Goal: Browse casually: Explore the website without a specific task or goal

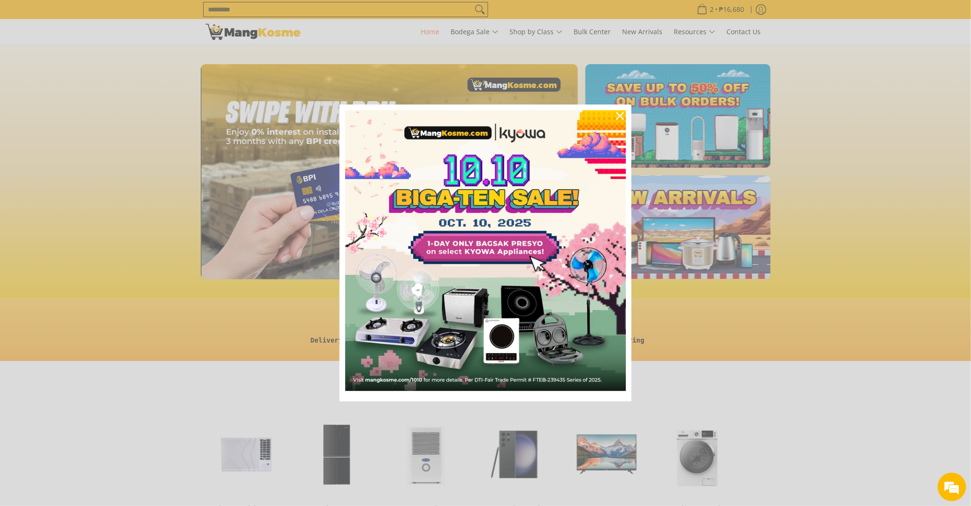
scroll to position [0, 1133]
click at [619, 118] on icon "close icon" at bounding box center [620, 116] width 8 height 8
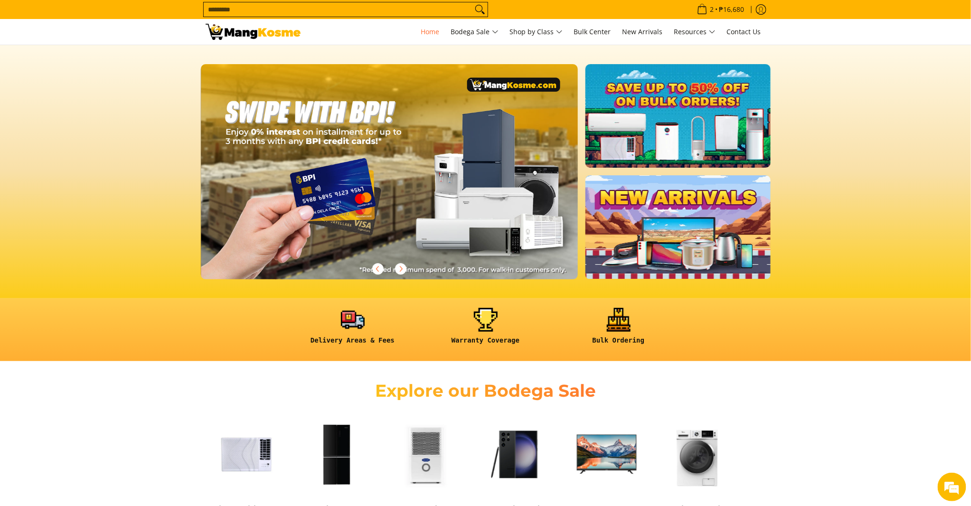
click at [352, 9] on input "Search..." at bounding box center [338, 9] width 269 height 14
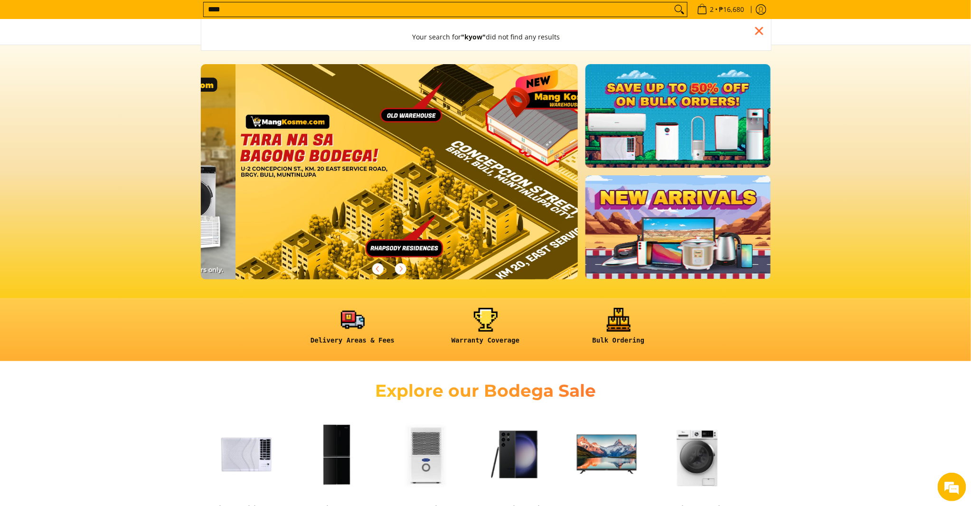
scroll to position [0, 1510]
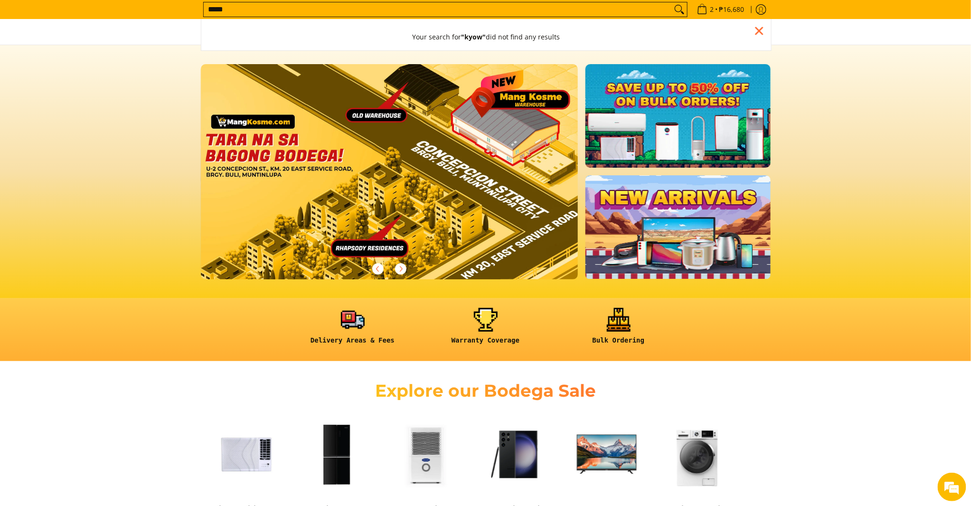
type input "*****"
click at [672, 2] on button "Search" at bounding box center [679, 9] width 15 height 14
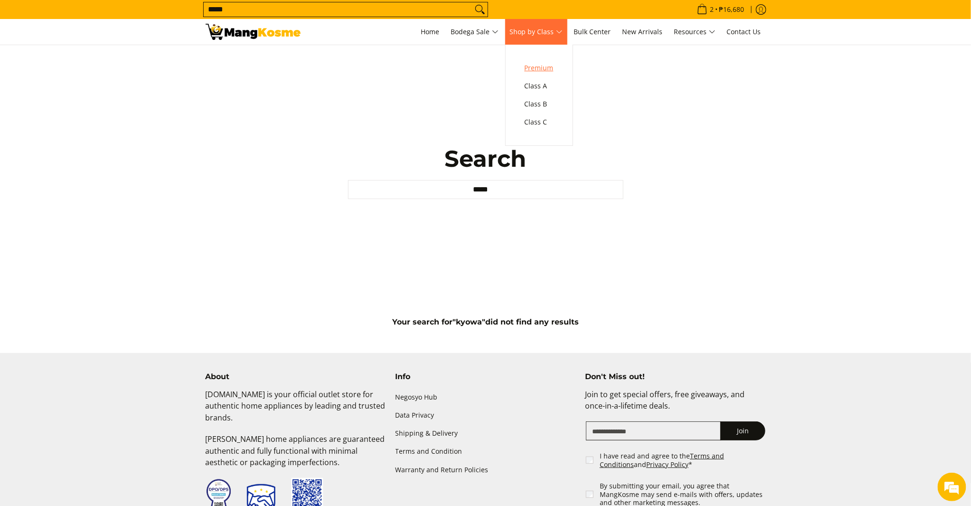
click at [538, 69] on span "Premium" at bounding box center [539, 68] width 29 height 12
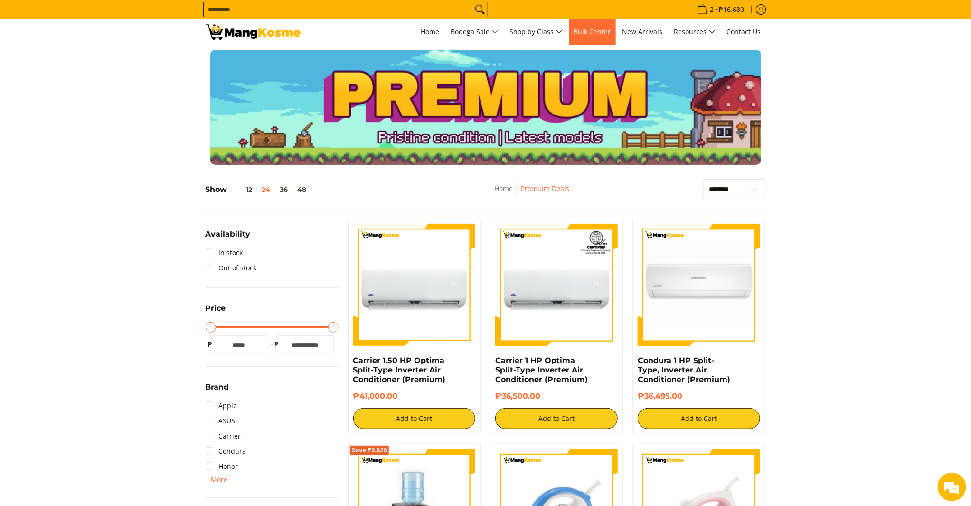
click at [609, 34] on span "Bulk Center" at bounding box center [592, 31] width 37 height 9
click at [634, 29] on span "New Arrivals" at bounding box center [643, 31] width 40 height 9
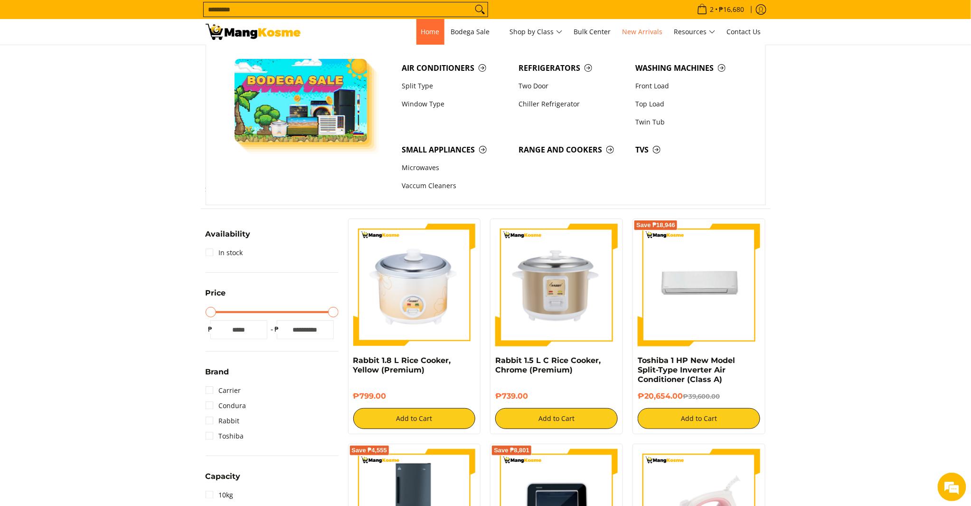
drag, startPoint x: 429, startPoint y: 32, endPoint x: 427, endPoint y: 48, distance: 16.7
click at [429, 32] on span "Home" at bounding box center [430, 31] width 19 height 9
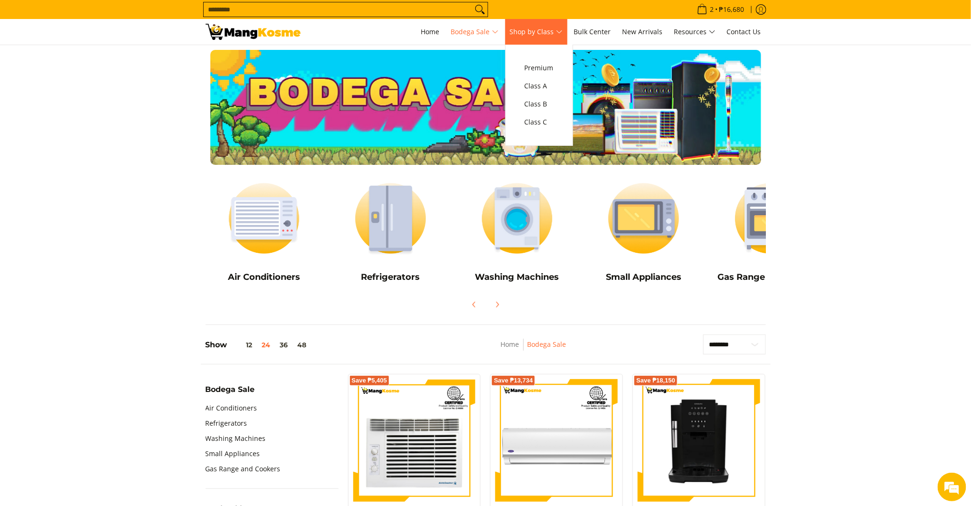
click at [547, 23] on link "Shop by Class" at bounding box center [536, 32] width 62 height 26
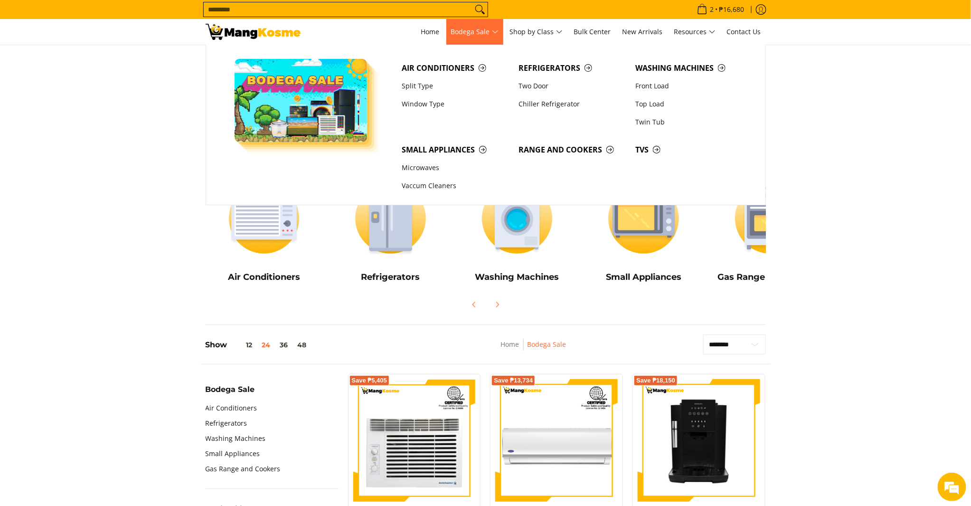
click at [499, 34] on span "Bodega Sale" at bounding box center [474, 32] width 47 height 12
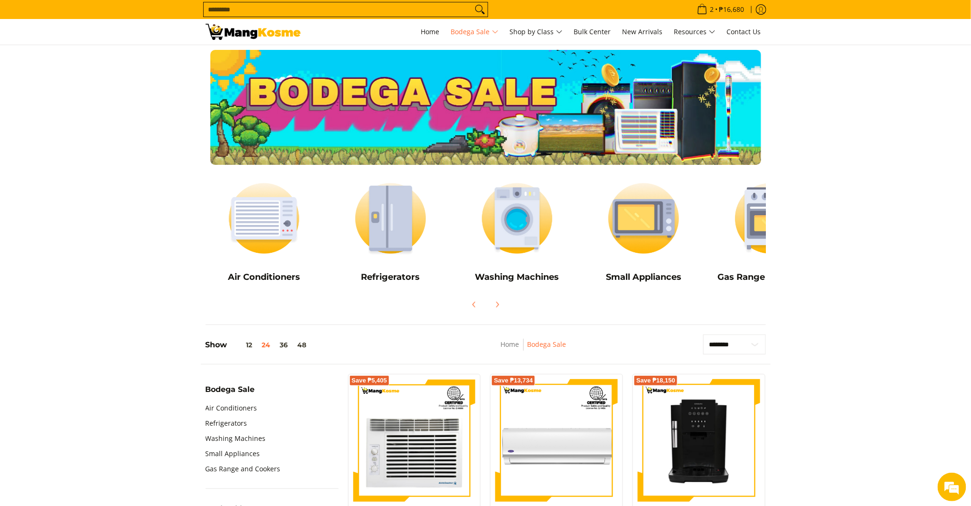
click at [246, 28] on img at bounding box center [253, 32] width 95 height 16
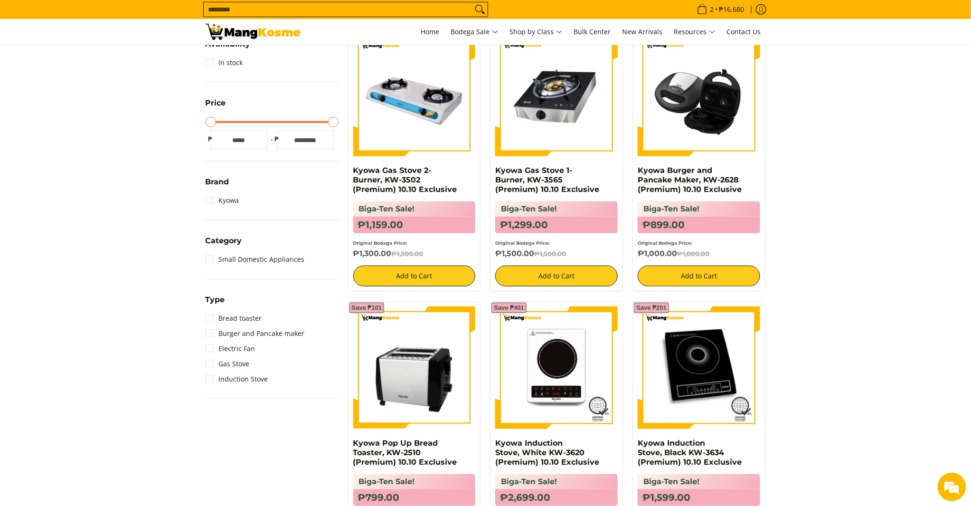
click at [177, 249] on section "**********" at bounding box center [485, 413] width 971 height 866
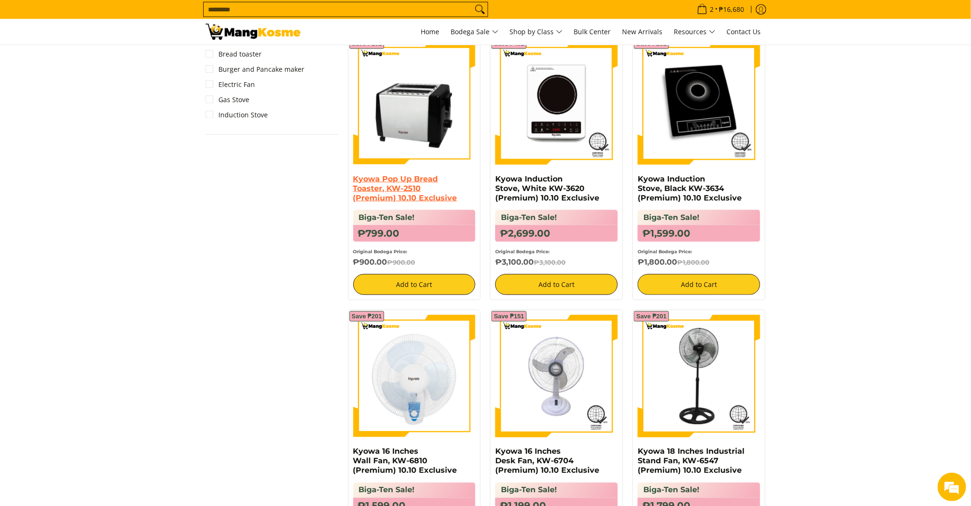
scroll to position [211, 0]
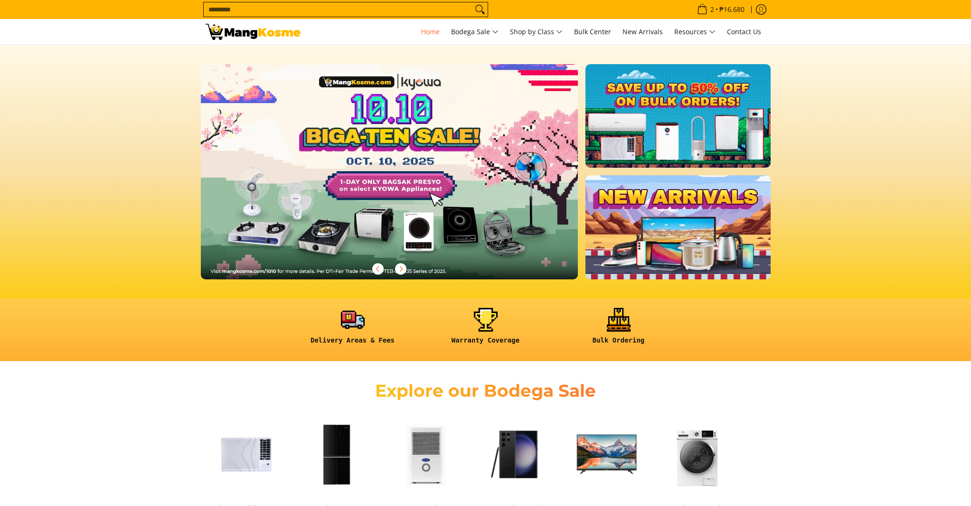
click at [681, 206] on link at bounding box center [677, 227] width 185 height 104
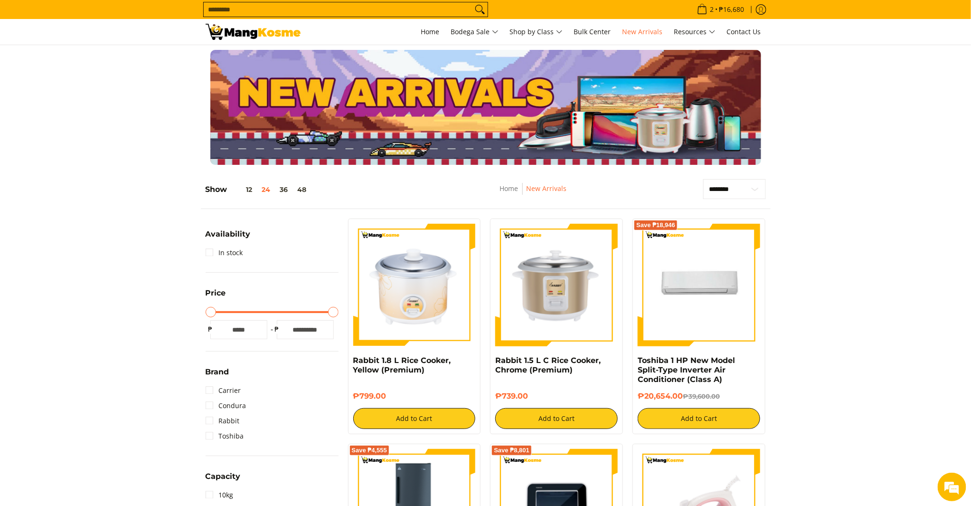
click at [236, 29] on img at bounding box center [253, 32] width 95 height 16
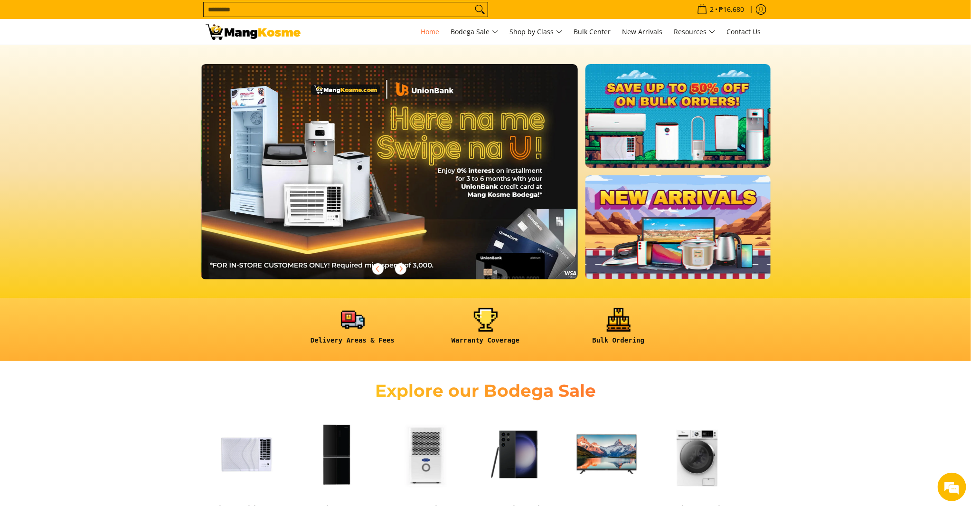
scroll to position [0, 755]
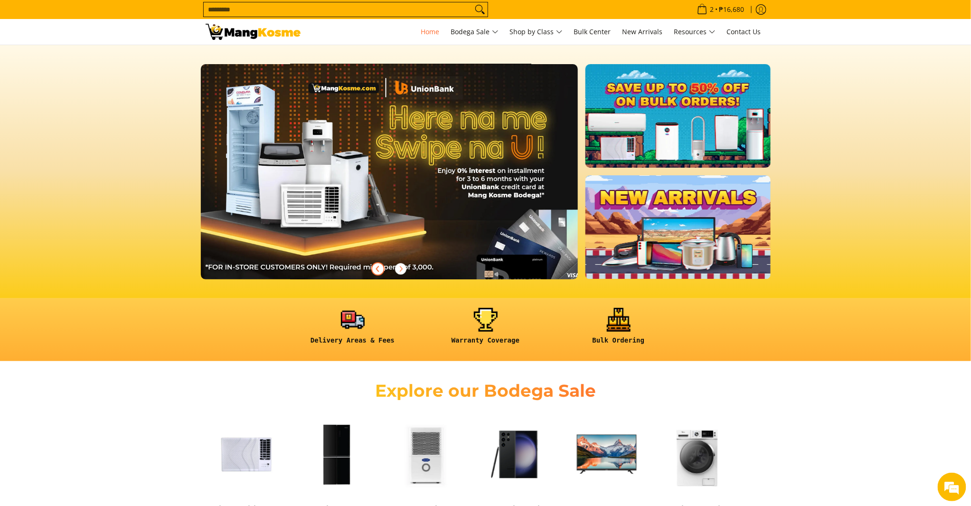
click at [379, 272] on icon "Previous" at bounding box center [378, 269] width 8 height 8
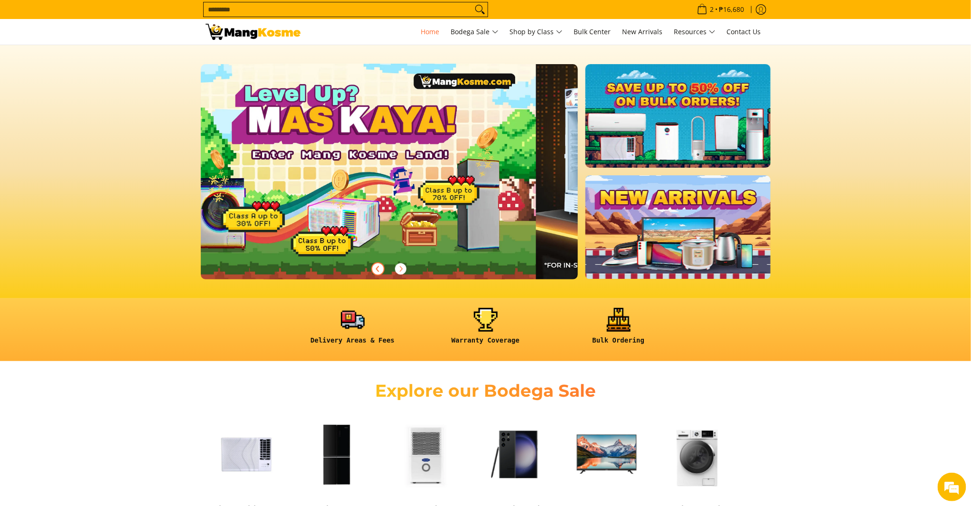
click at [379, 272] on icon "Previous" at bounding box center [378, 269] width 8 height 8
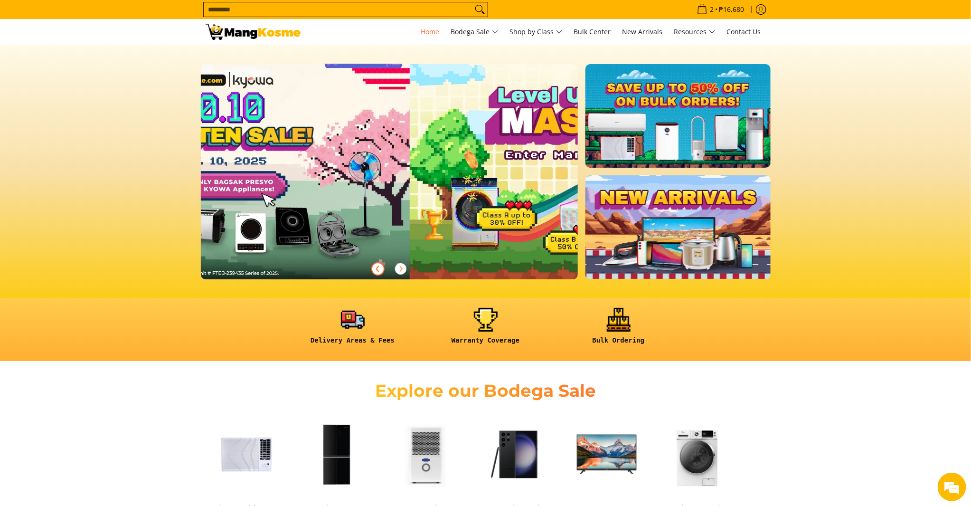
click at [379, 272] on icon "Previous" at bounding box center [378, 269] width 8 height 8
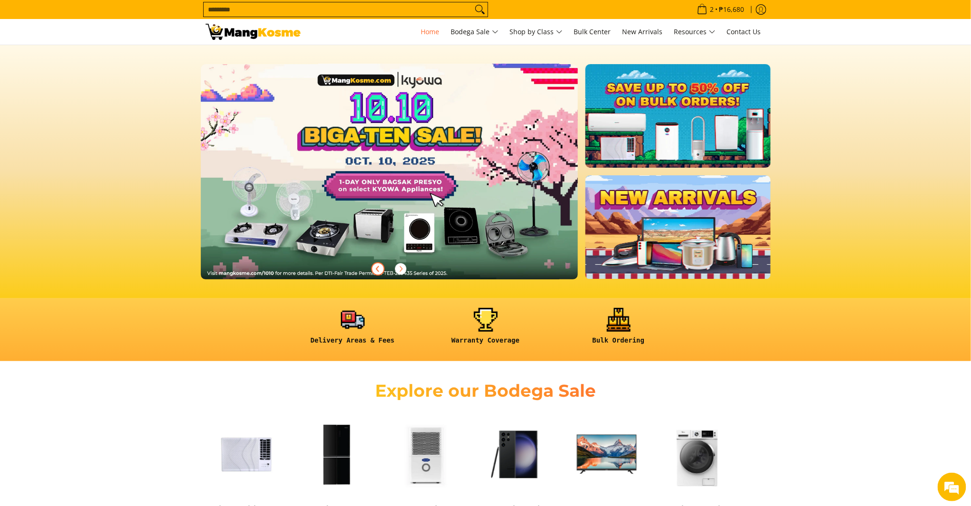
click at [379, 272] on icon "Previous" at bounding box center [378, 269] width 8 height 8
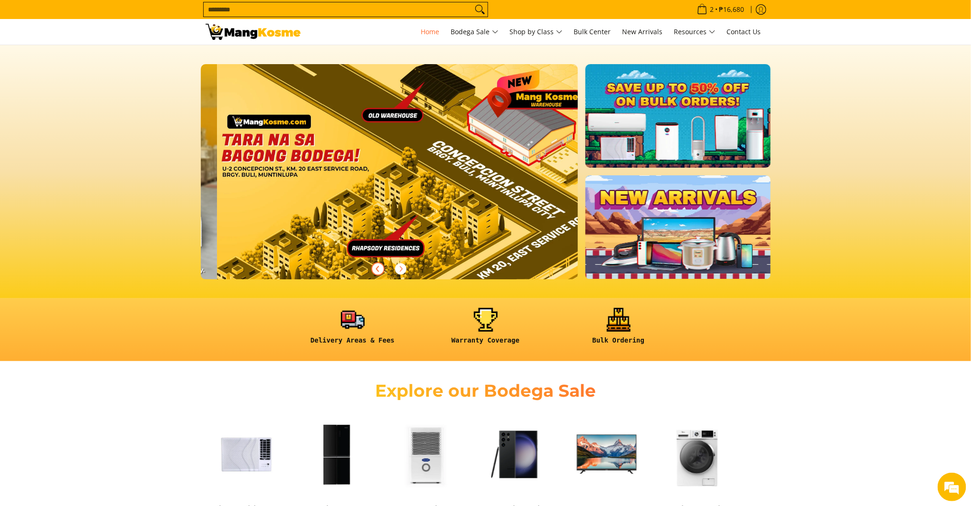
click at [379, 272] on icon "Previous" at bounding box center [378, 269] width 8 height 8
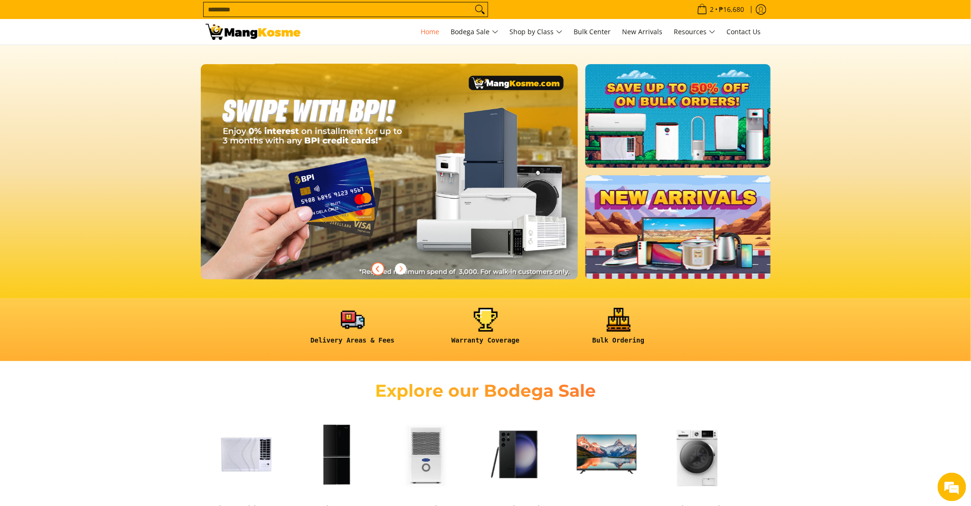
click at [379, 272] on icon "Previous" at bounding box center [378, 269] width 8 height 8
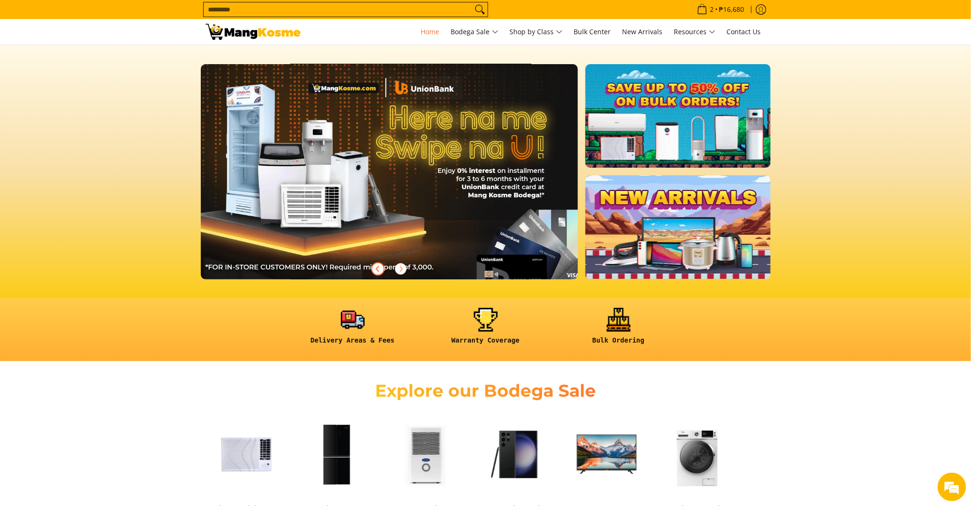
click at [379, 272] on icon "Previous" at bounding box center [378, 269] width 8 height 8
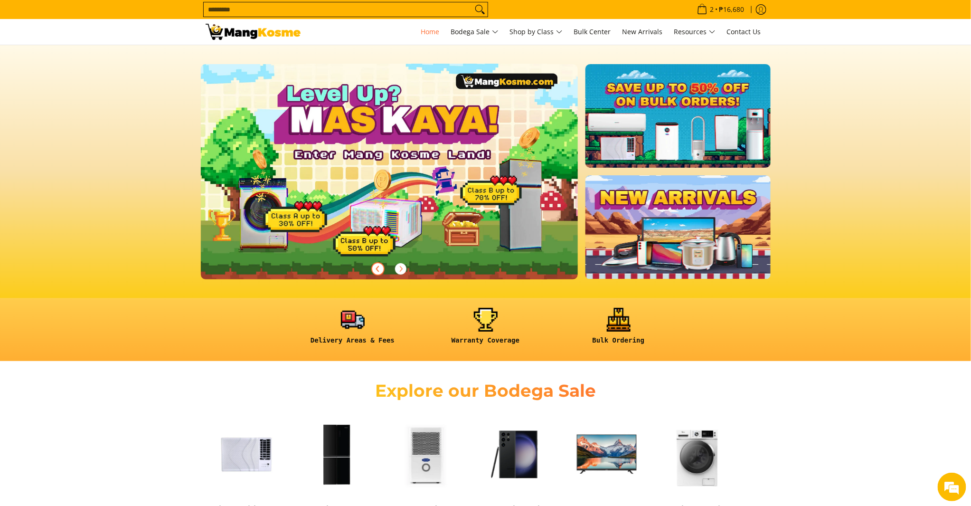
scroll to position [0, 378]
click at [379, 272] on icon "Previous" at bounding box center [378, 269] width 8 height 8
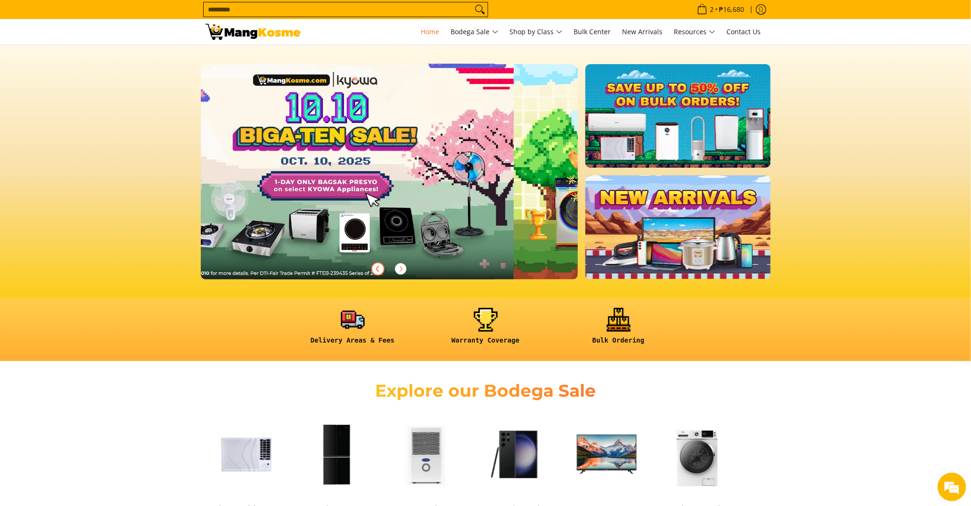
scroll to position [0, 0]
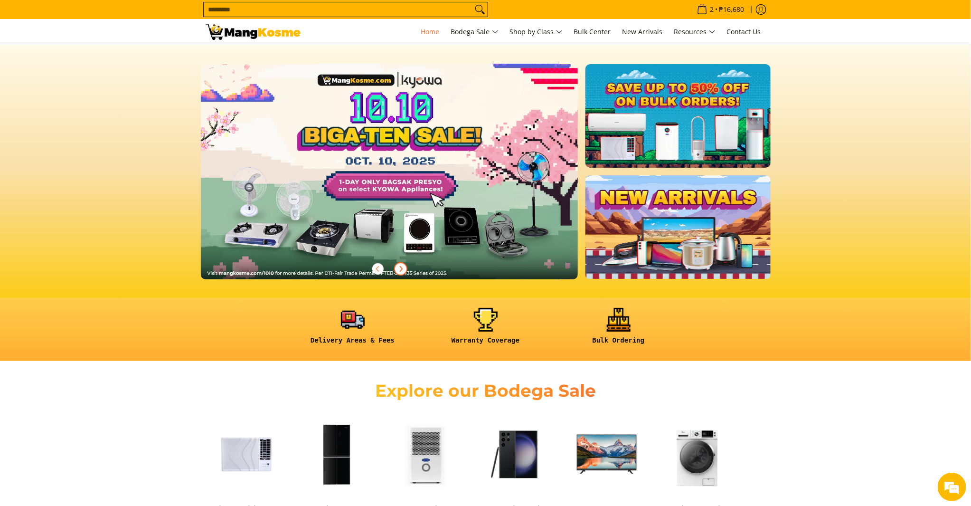
click at [396, 274] on button "Next" at bounding box center [400, 268] width 21 height 21
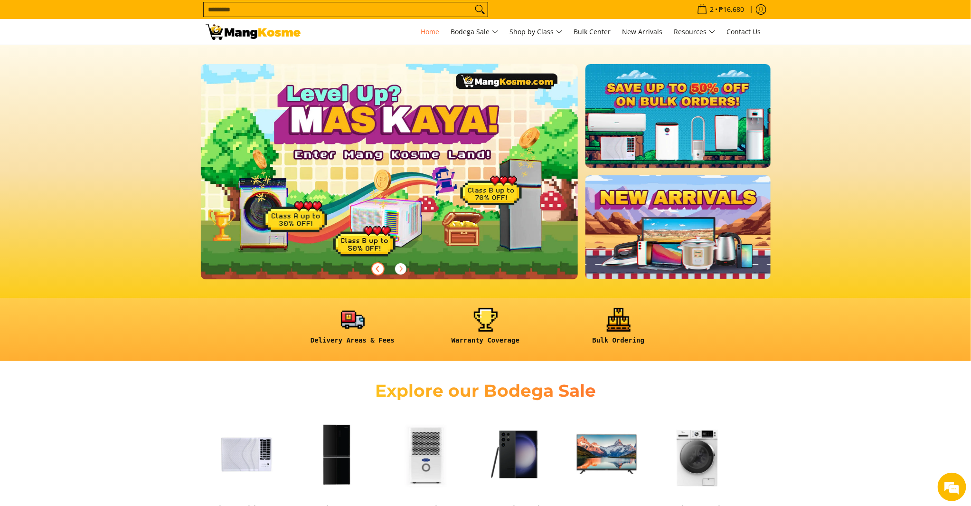
click at [381, 268] on icon "Previous" at bounding box center [378, 269] width 8 height 8
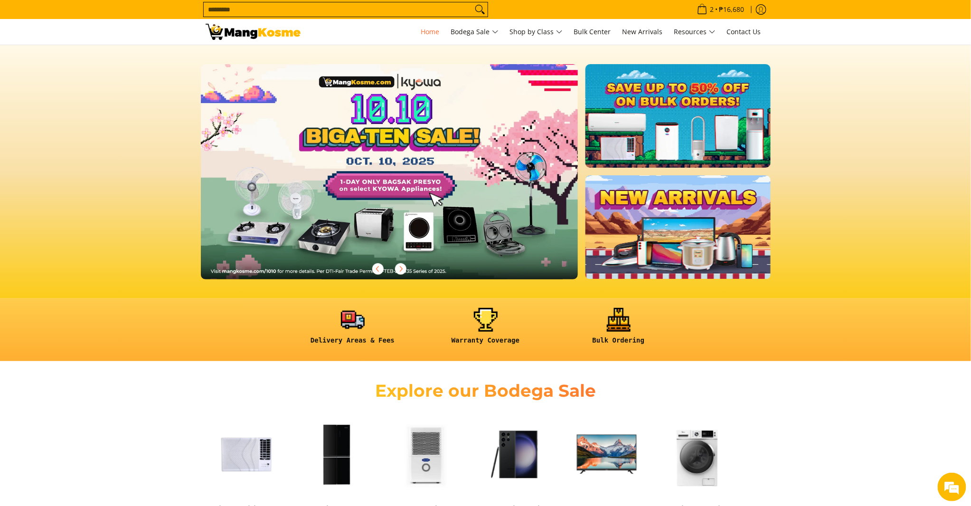
click at [871, 397] on div "Explore our Bodega Sale" at bounding box center [485, 389] width 971 height 38
